Goal: Book appointment/travel/reservation

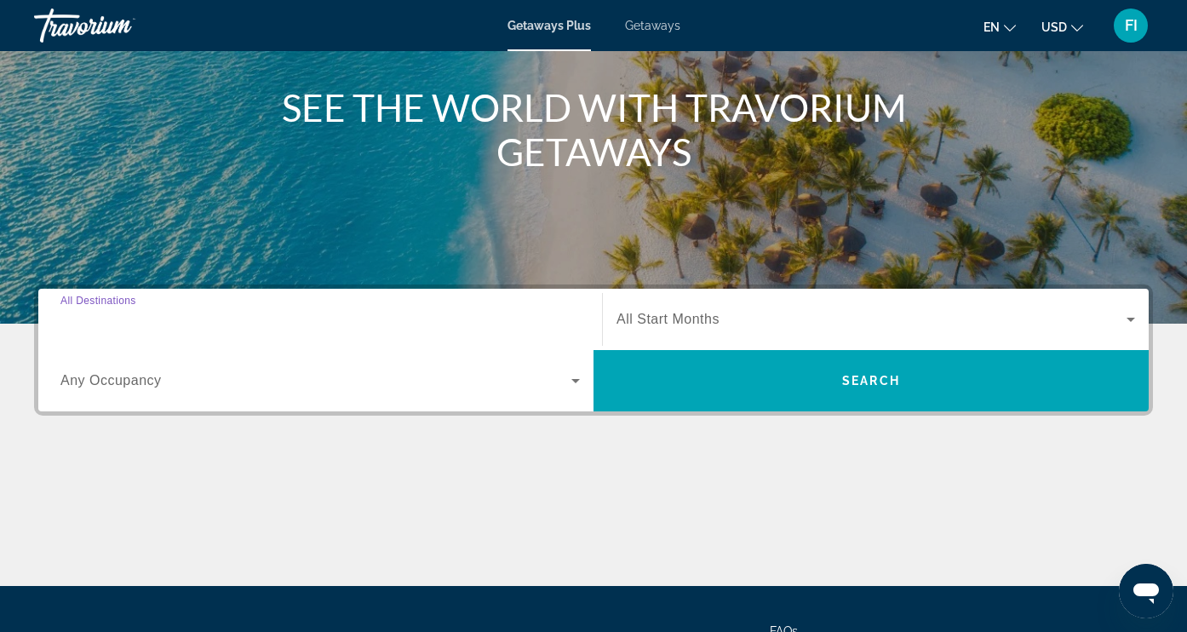
click at [165, 318] on input "Destination All Destinations" at bounding box center [319, 320] width 519 height 20
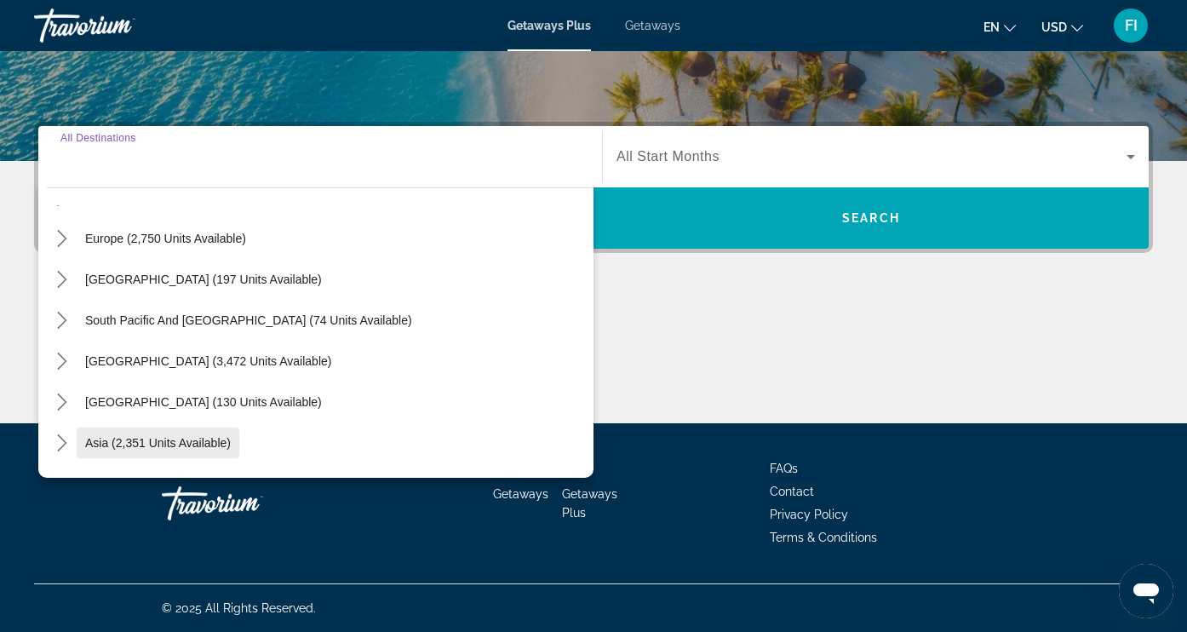
scroll to position [220, 0]
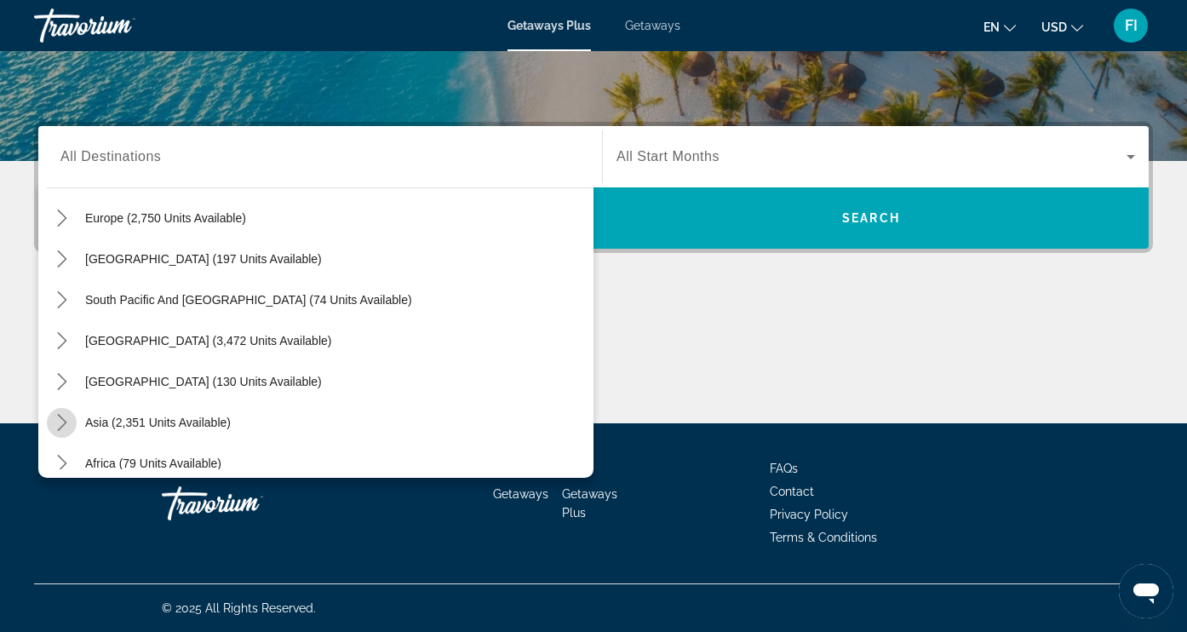
click at [66, 425] on icon "Toggle Asia (2,351 units available) submenu" at bounding box center [62, 422] width 17 height 17
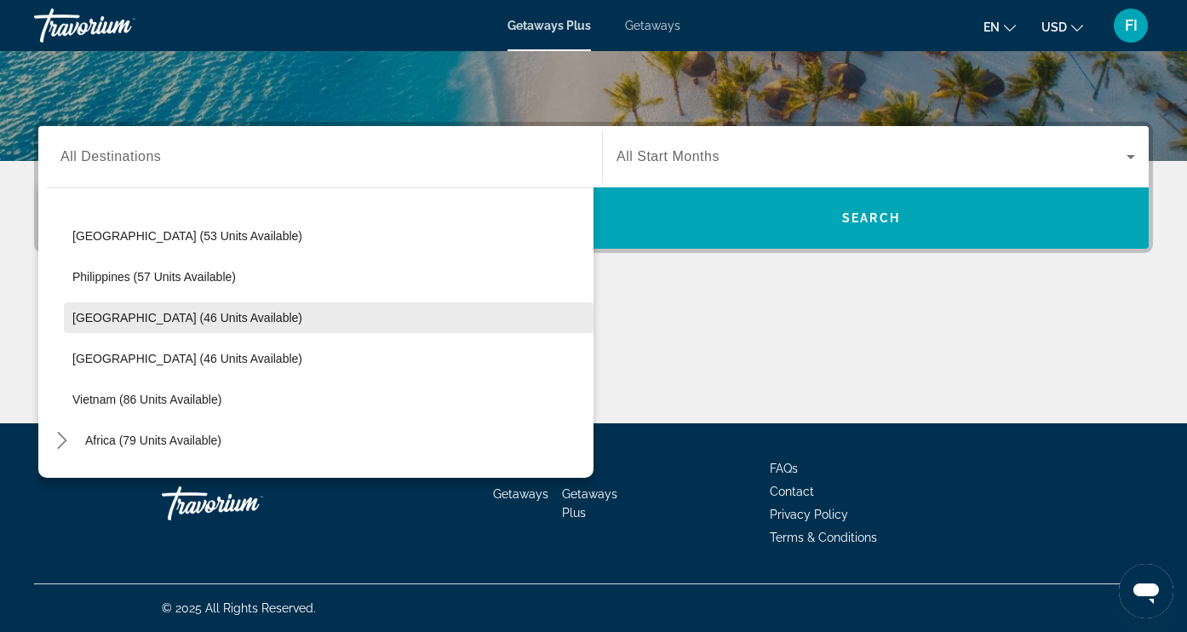
scroll to position [654, 0]
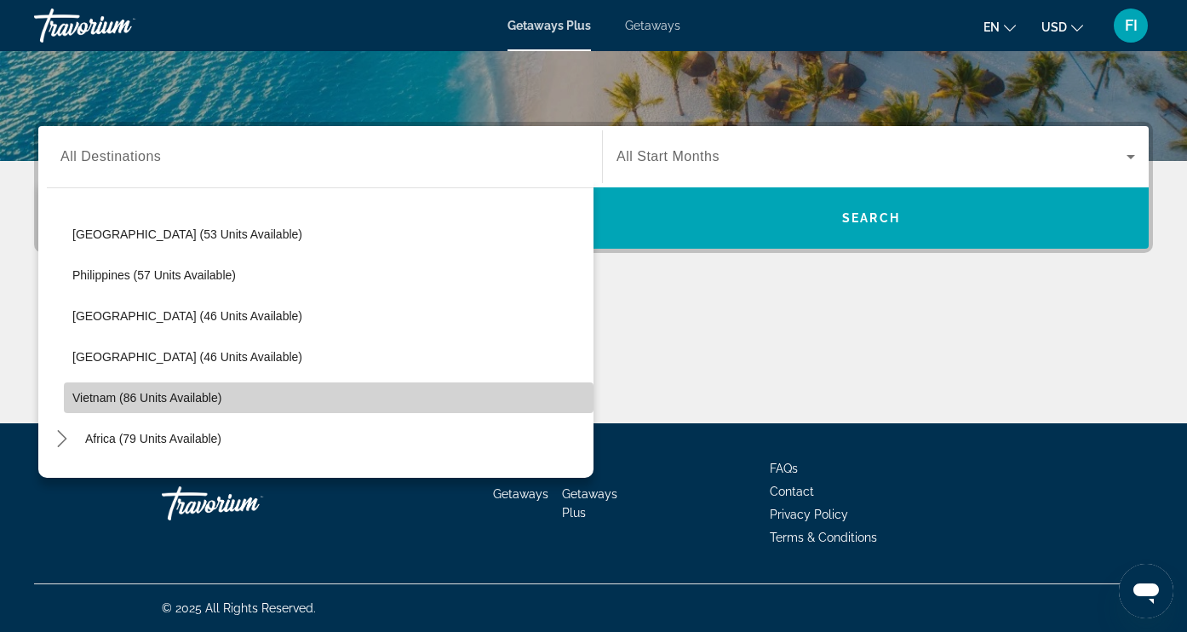
click at [179, 403] on span "Vietnam (86 units available)" at bounding box center [146, 398] width 149 height 14
type input "**********"
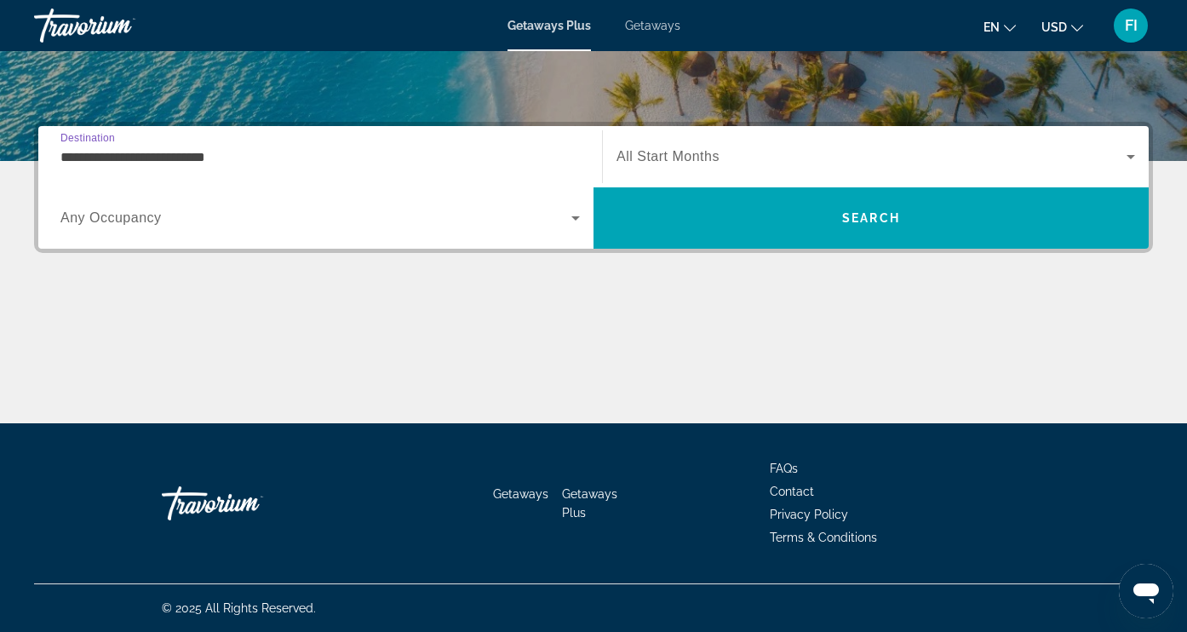
click at [666, 163] on span "All Start Months" at bounding box center [667, 156] width 103 height 14
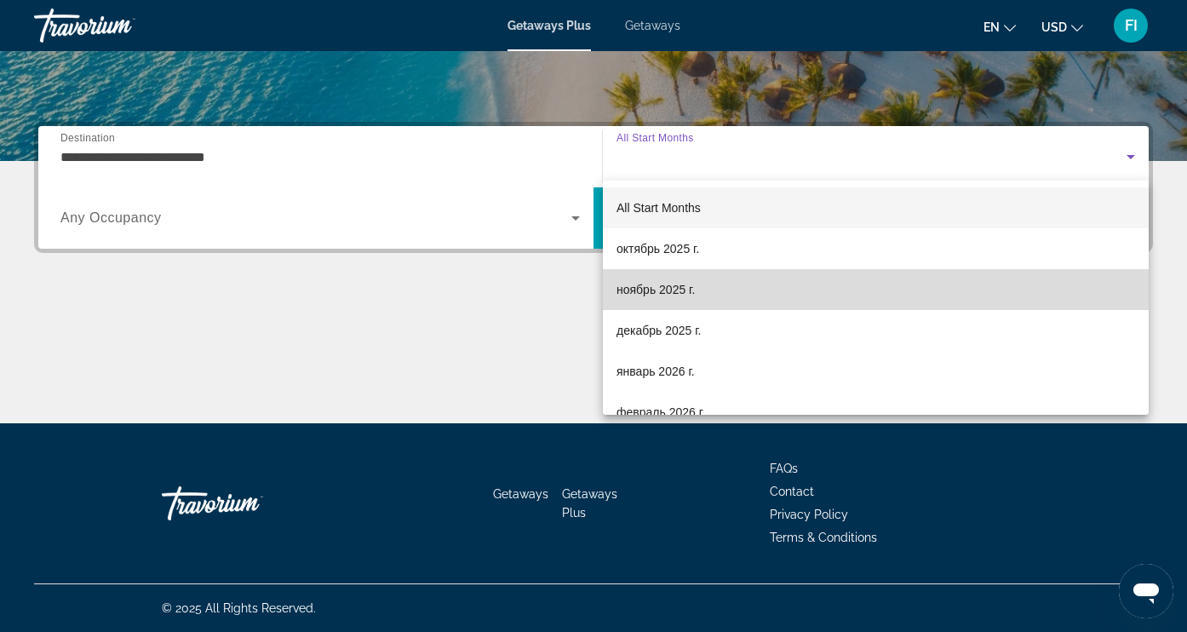
click at [667, 299] on span "ноябрь 2025 г." at bounding box center [655, 289] width 78 height 20
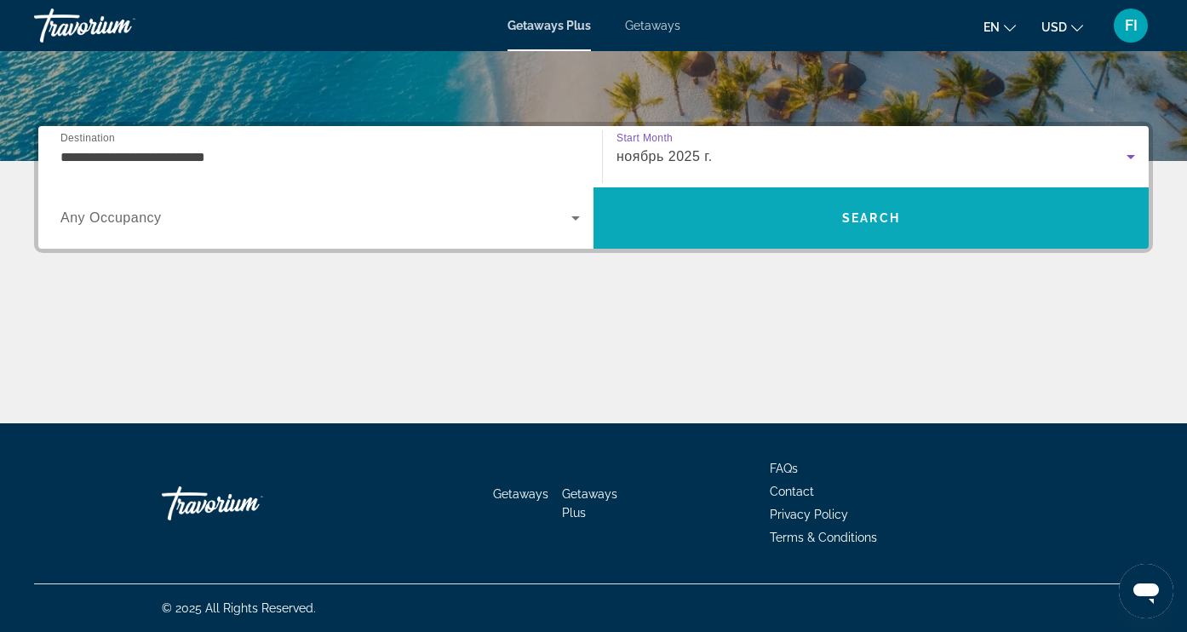
click at [693, 214] on span "Search" at bounding box center [870, 217] width 555 height 41
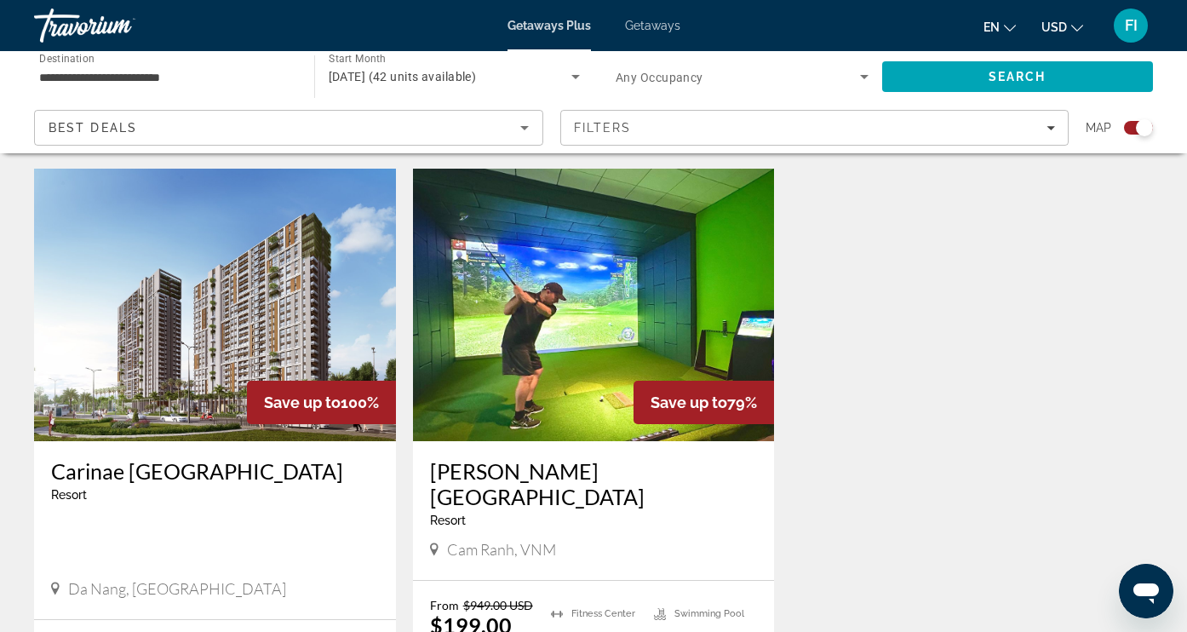
scroll to position [560, 0]
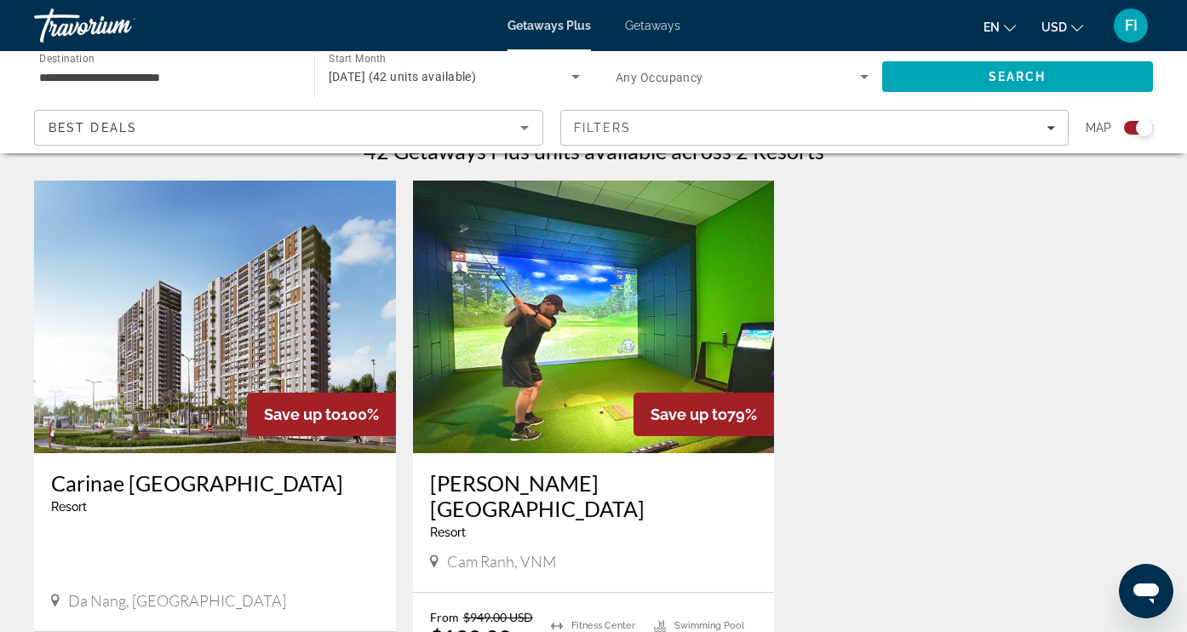
click at [559, 374] on img "Main content" at bounding box center [594, 316] width 362 height 272
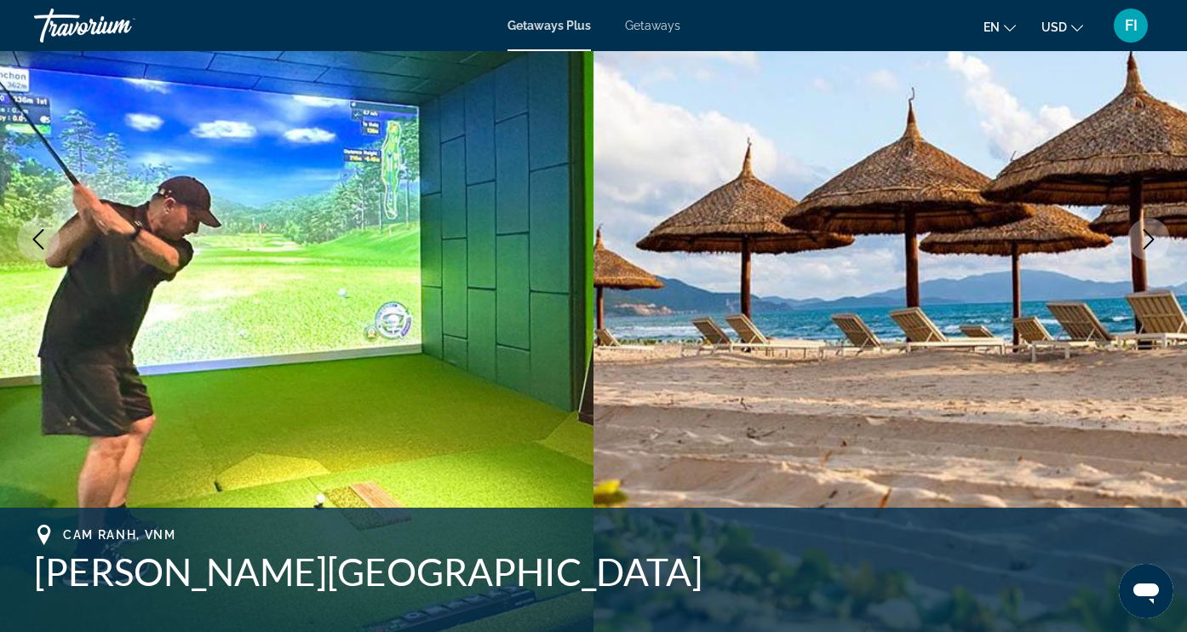
scroll to position [207, 0]
